Goal: Find contact information: Find contact information

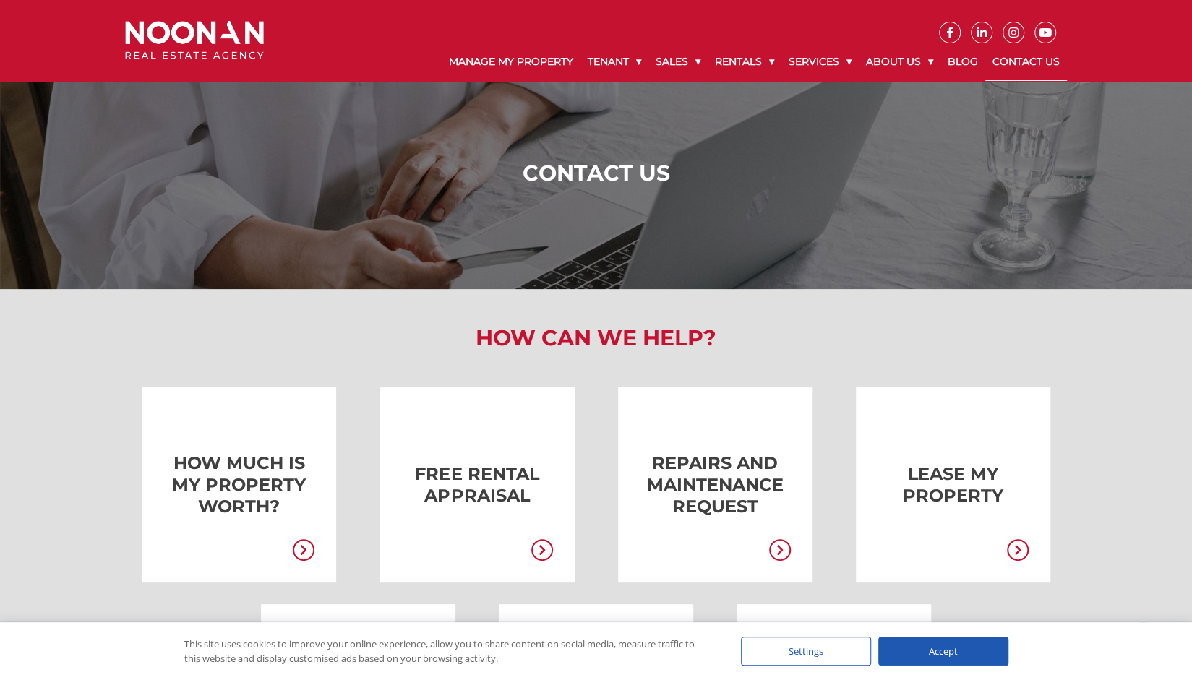
click at [1008, 63] on link "Contact Us" at bounding box center [1026, 62] width 82 height 38
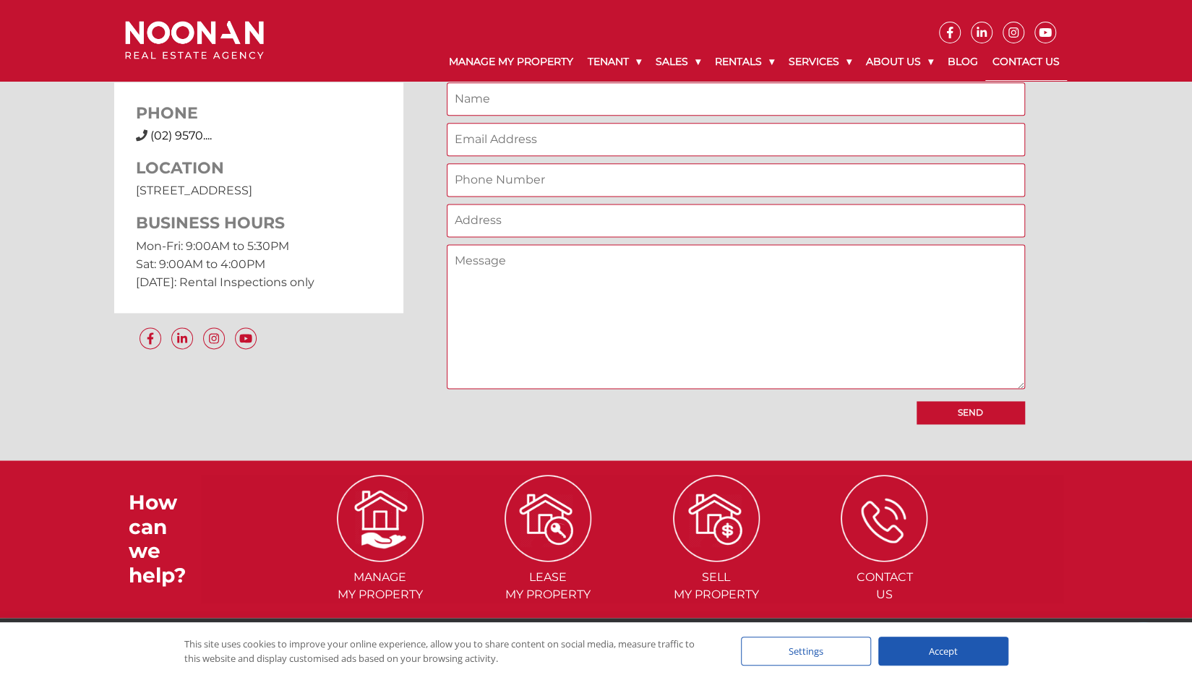
scroll to position [1169, 0]
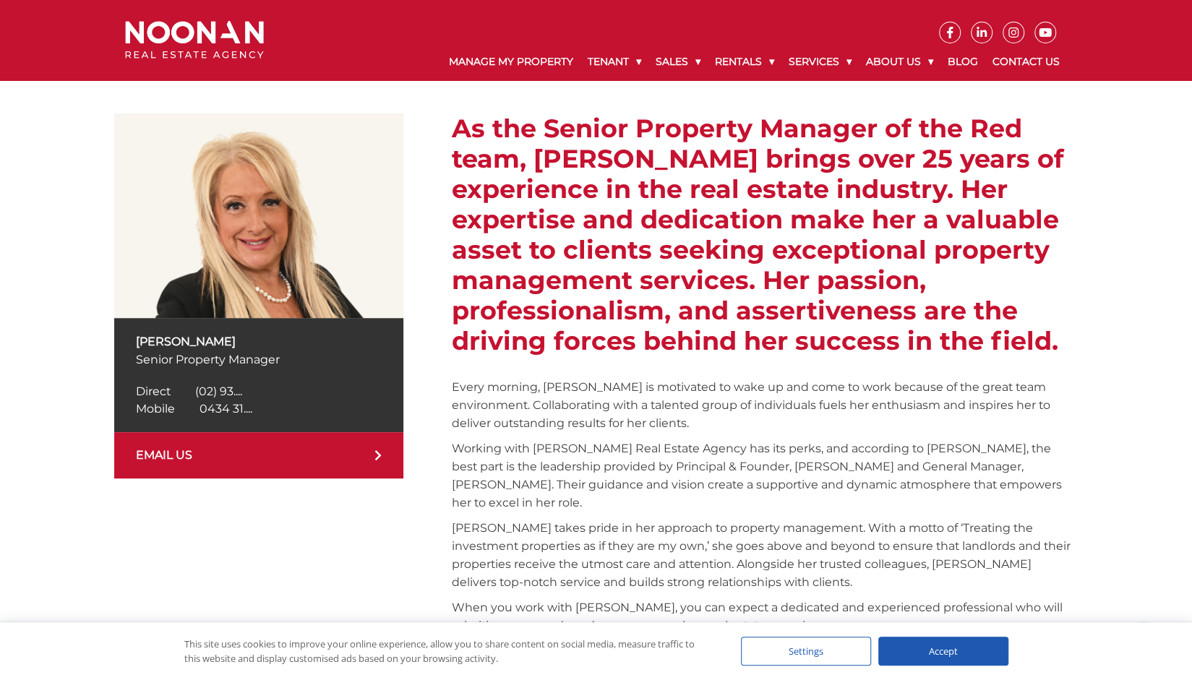
scroll to position [213, 0]
click at [359, 451] on link "EMAIL US" at bounding box center [258, 455] width 289 height 46
click at [385, 450] on link "EMAIL US" at bounding box center [258, 455] width 289 height 46
click at [175, 458] on link "EMAIL US" at bounding box center [258, 455] width 289 height 46
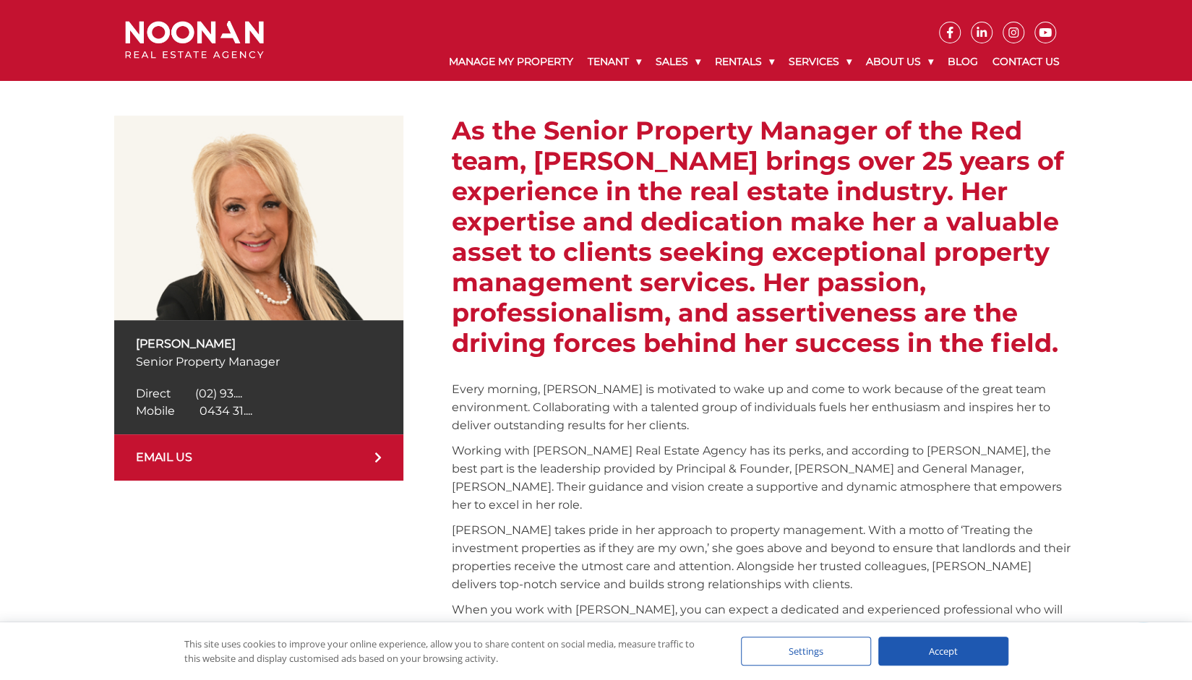
click at [233, 406] on span "0434 31...." at bounding box center [226, 411] width 53 height 14
click at [173, 455] on link "EMAIL US" at bounding box center [258, 457] width 289 height 46
click at [377, 446] on link "EMAIL US" at bounding box center [258, 457] width 289 height 46
click at [939, 643] on div "Accept" at bounding box center [943, 651] width 130 height 29
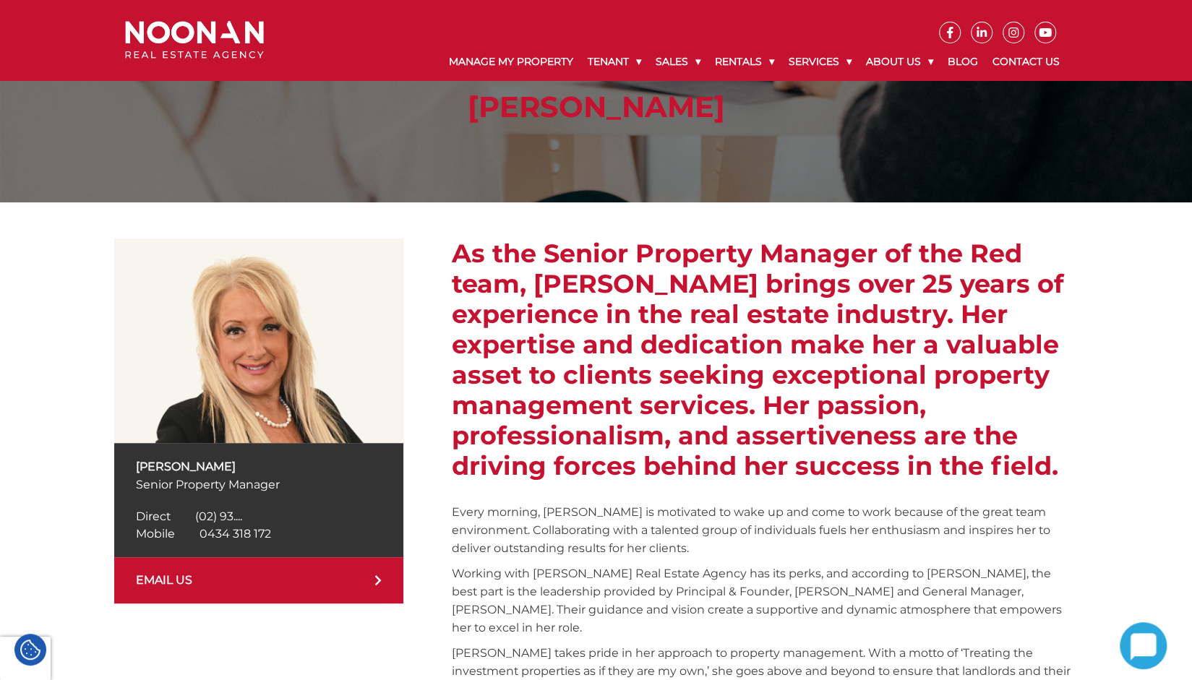
scroll to position [0, 0]
